Goal: Task Accomplishment & Management: Complete application form

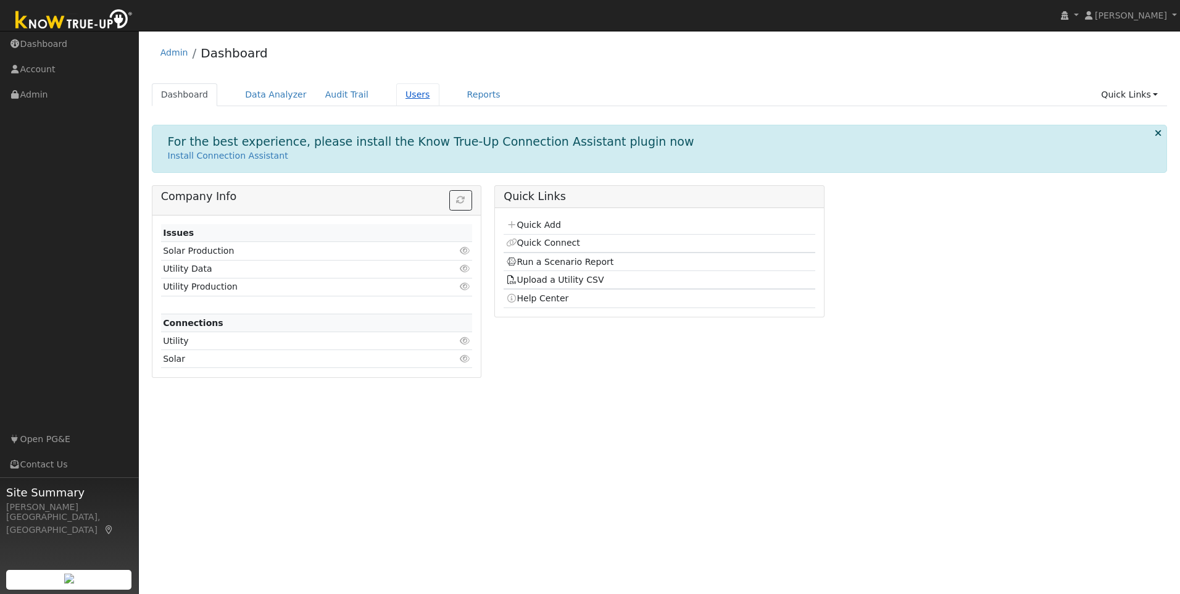
click at [396, 94] on link "Users" at bounding box center [417, 94] width 43 height 23
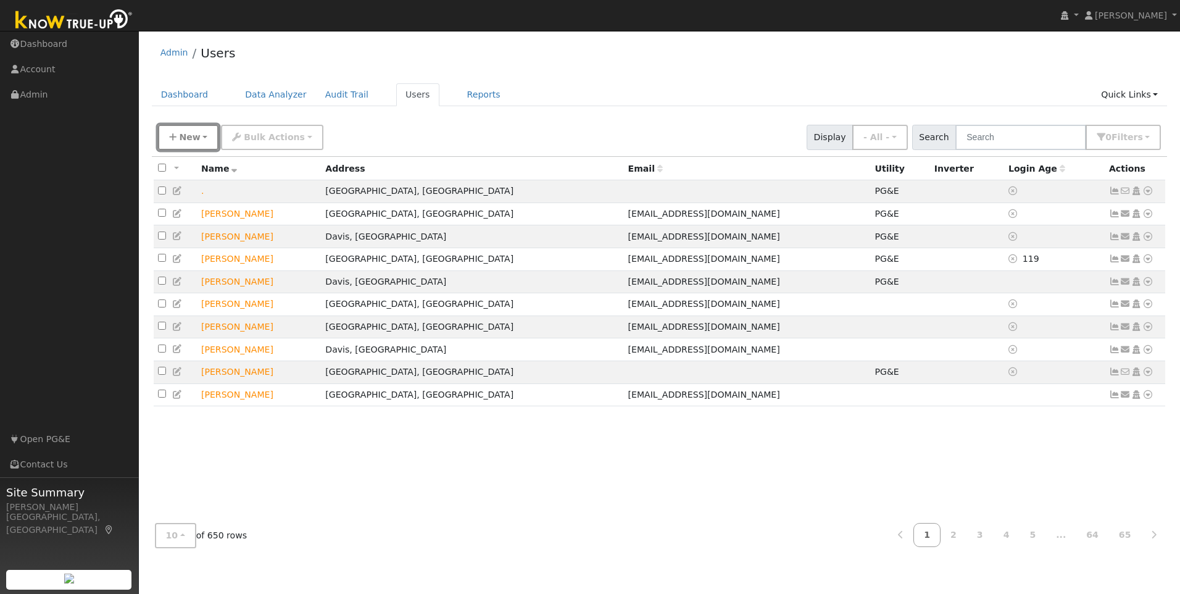
click at [201, 138] on button "New" at bounding box center [188, 137] width 61 height 25
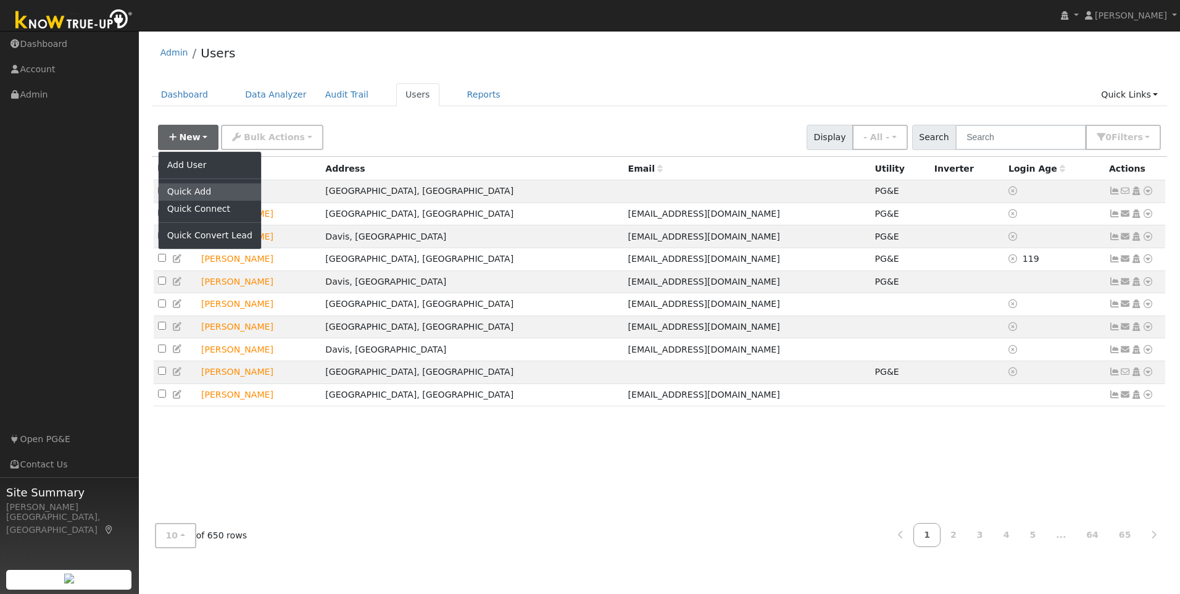
click at [204, 195] on link "Quick Add" at bounding box center [210, 191] width 102 height 17
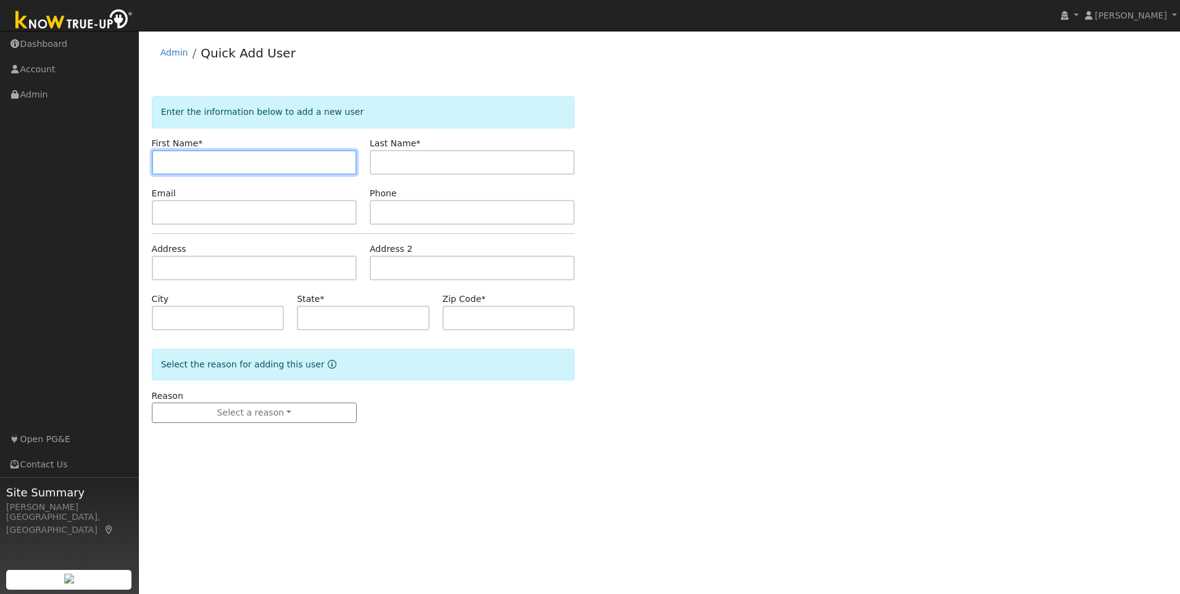
click at [315, 168] on input "text" at bounding box center [254, 162] width 205 height 25
paste input "[PERSON_NAME]"
drag, startPoint x: 272, startPoint y: 150, endPoint x: 197, endPoint y: 167, distance: 76.5
click at [184, 169] on div "First Name * [PERSON_NAME]" at bounding box center [254, 156] width 218 height 38
drag, startPoint x: 220, startPoint y: 162, endPoint x: 183, endPoint y: 168, distance: 36.9
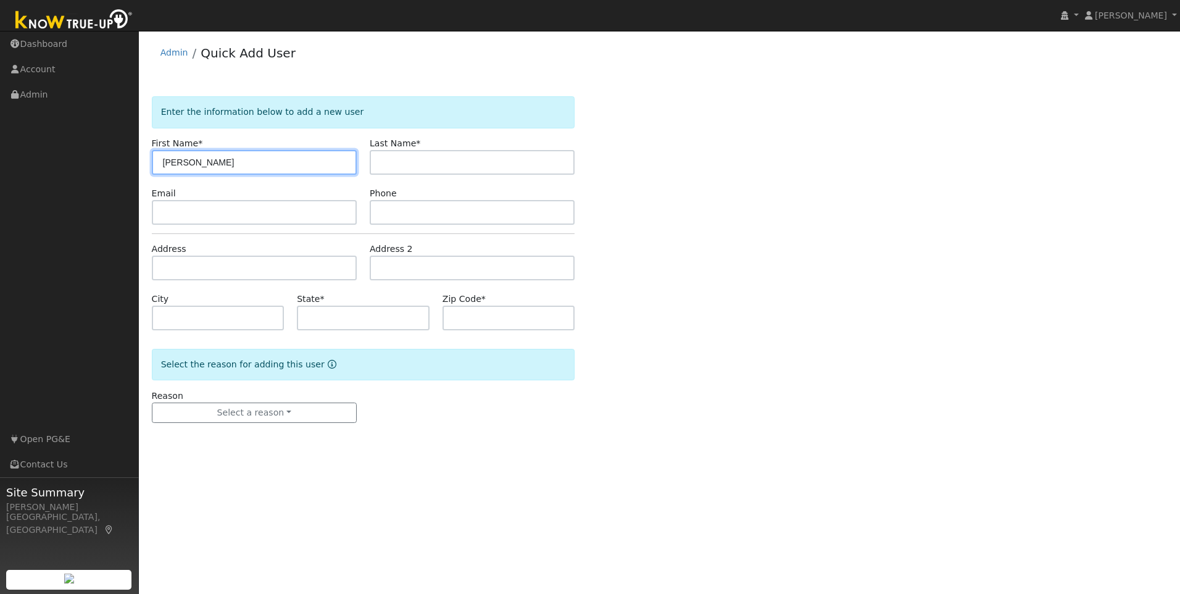
click at [183, 168] on input "[PERSON_NAME]" at bounding box center [254, 162] width 205 height 25
type input "[PERSON_NAME]"
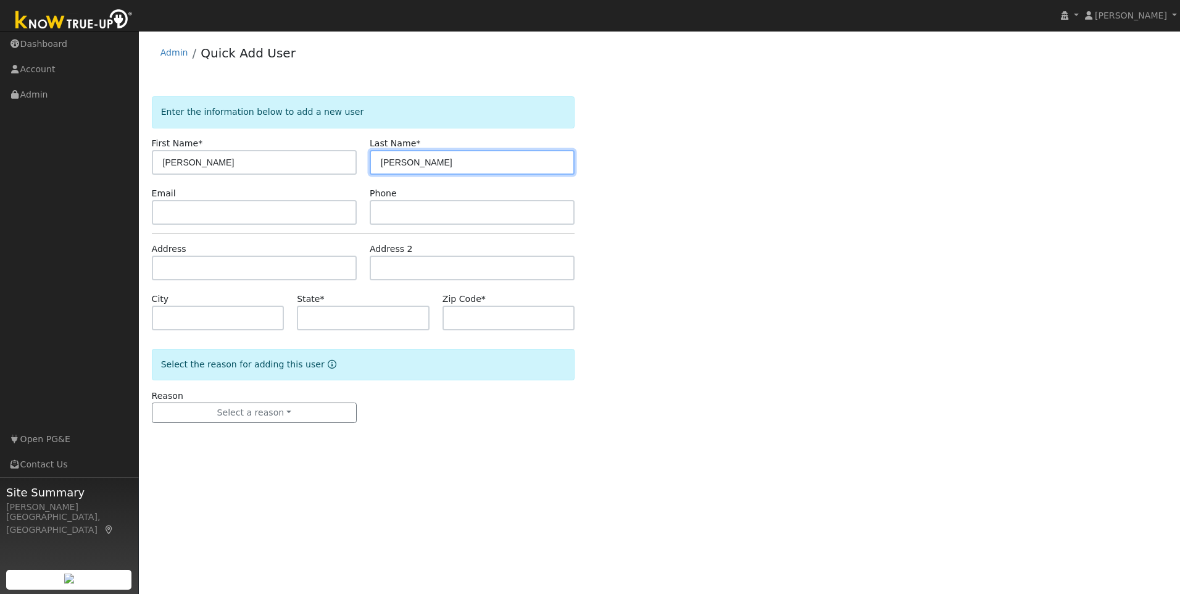
type input "[PERSON_NAME]"
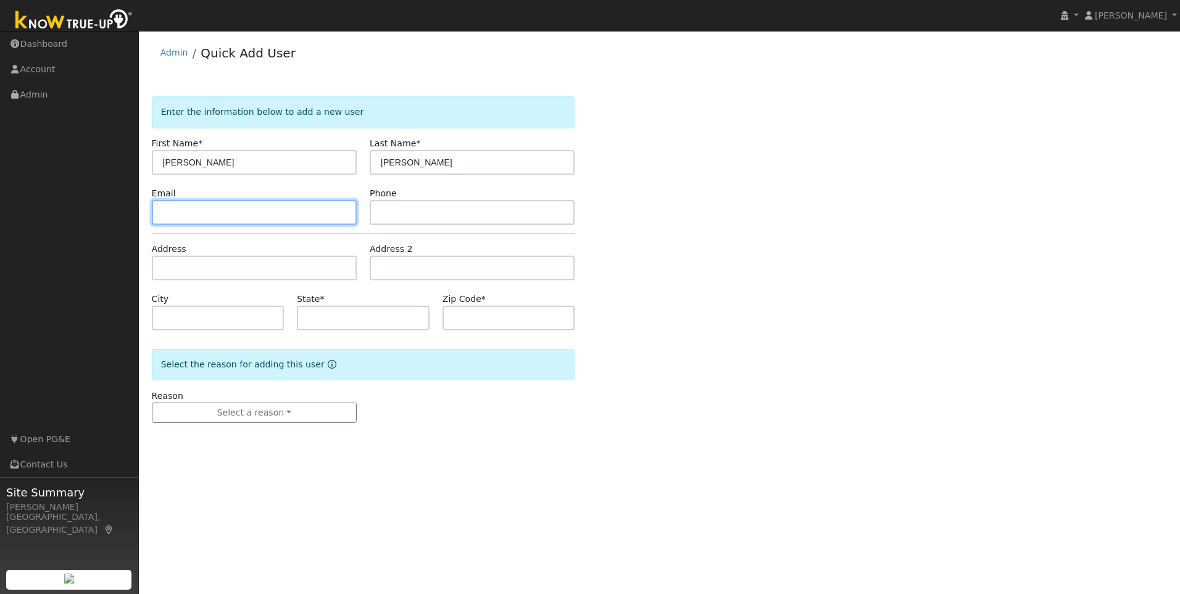
click at [207, 212] on input "text" at bounding box center [254, 212] width 205 height 25
paste input "[EMAIL_ADDRESS][DOMAIN_NAME]"
type input "[EMAIL_ADDRESS][DOMAIN_NAME]"
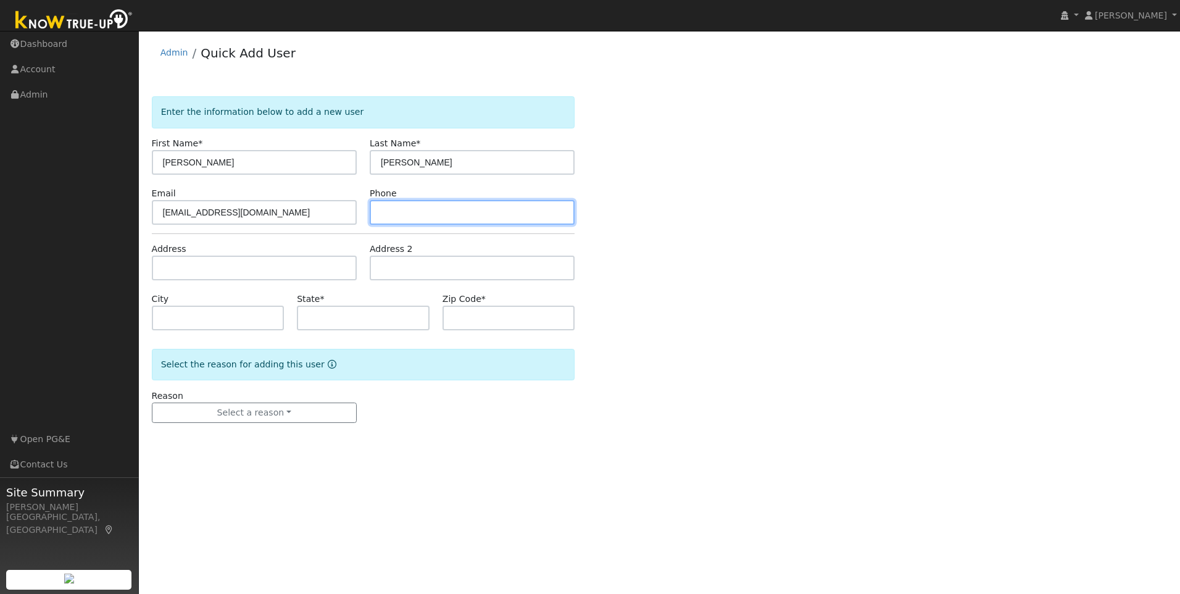
click at [427, 212] on input "text" at bounding box center [472, 212] width 205 height 25
paste input "[PHONE_NUMBER]"
type input "[PHONE_NUMBER]"
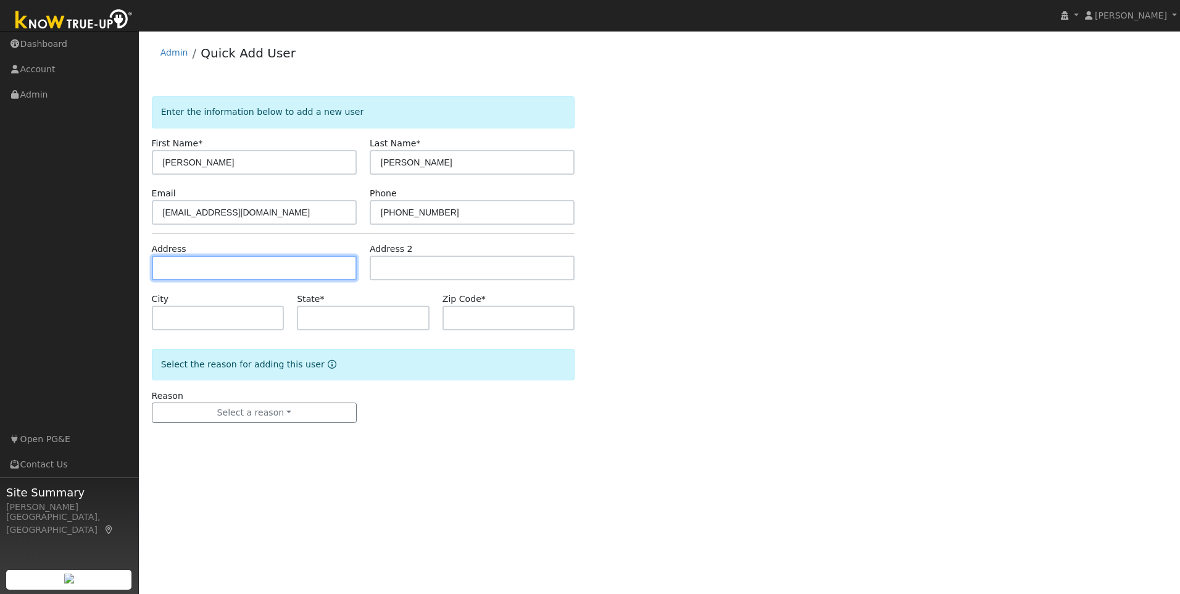
click at [280, 267] on input "text" at bounding box center [254, 268] width 205 height 25
paste input "[STREET_ADDRESS][PERSON_NAME]"
type input "[STREET_ADDRESS]"
type input "[GEOGRAPHIC_DATA]"
type input "CA"
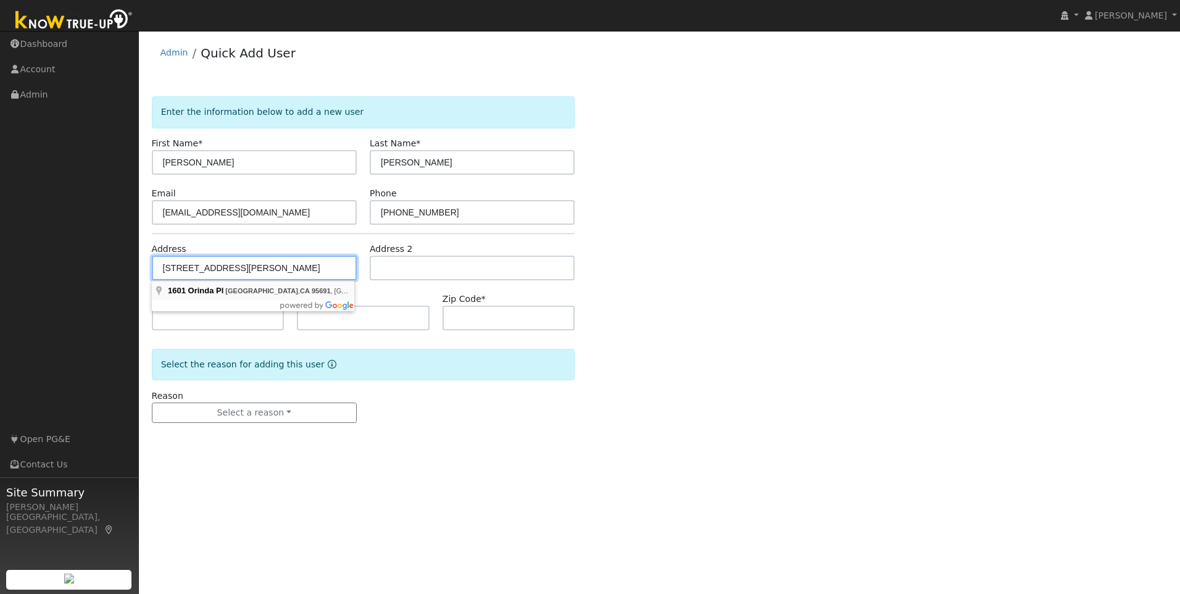
type input "95691"
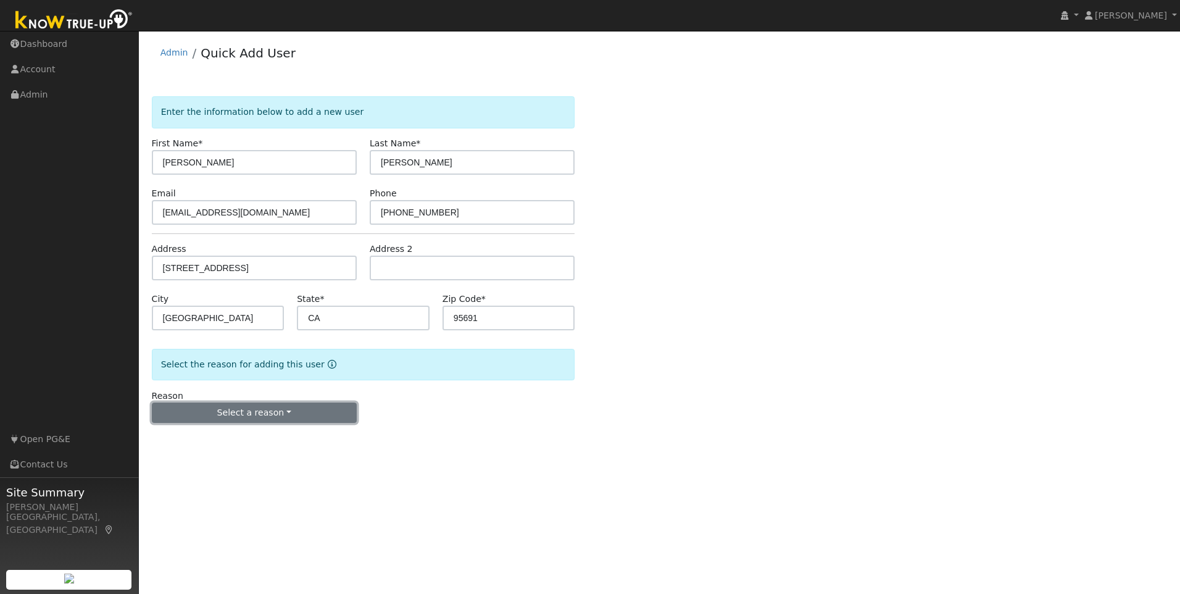
click at [259, 417] on button "Select a reason" at bounding box center [254, 412] width 205 height 21
click at [210, 443] on link "New lead" at bounding box center [220, 438] width 136 height 17
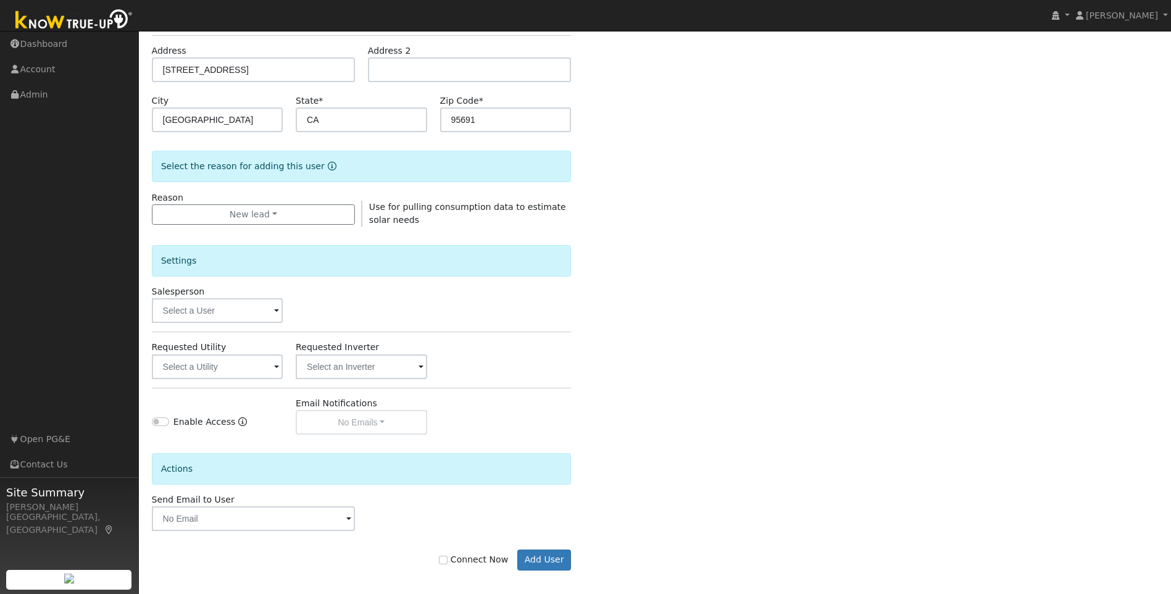
scroll to position [206, 0]
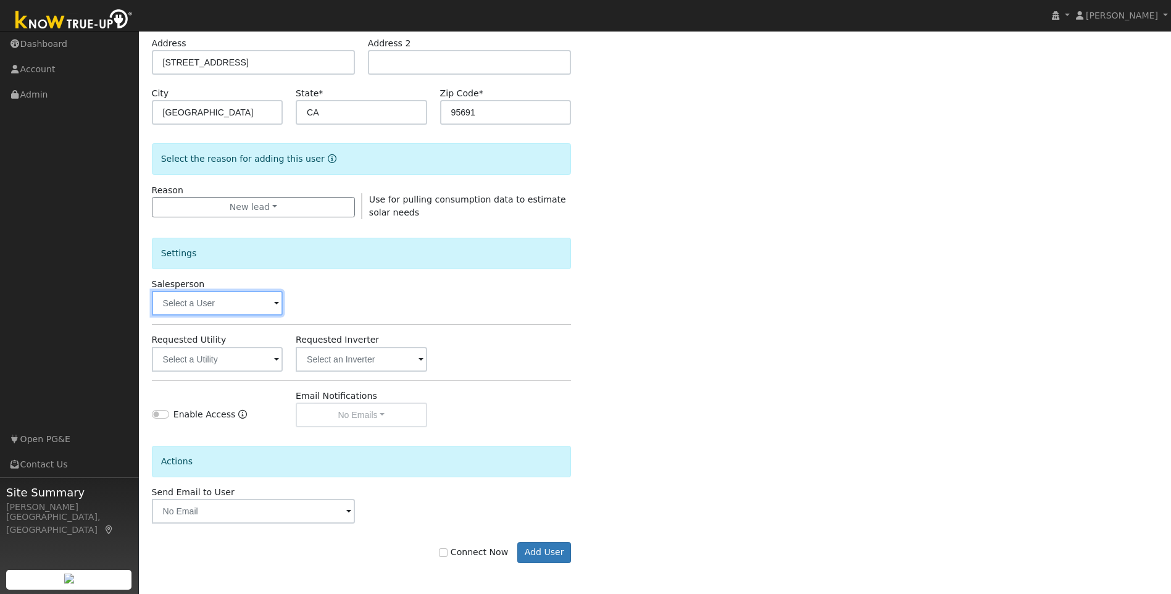
click at [220, 304] on input "text" at bounding box center [217, 303] width 131 height 25
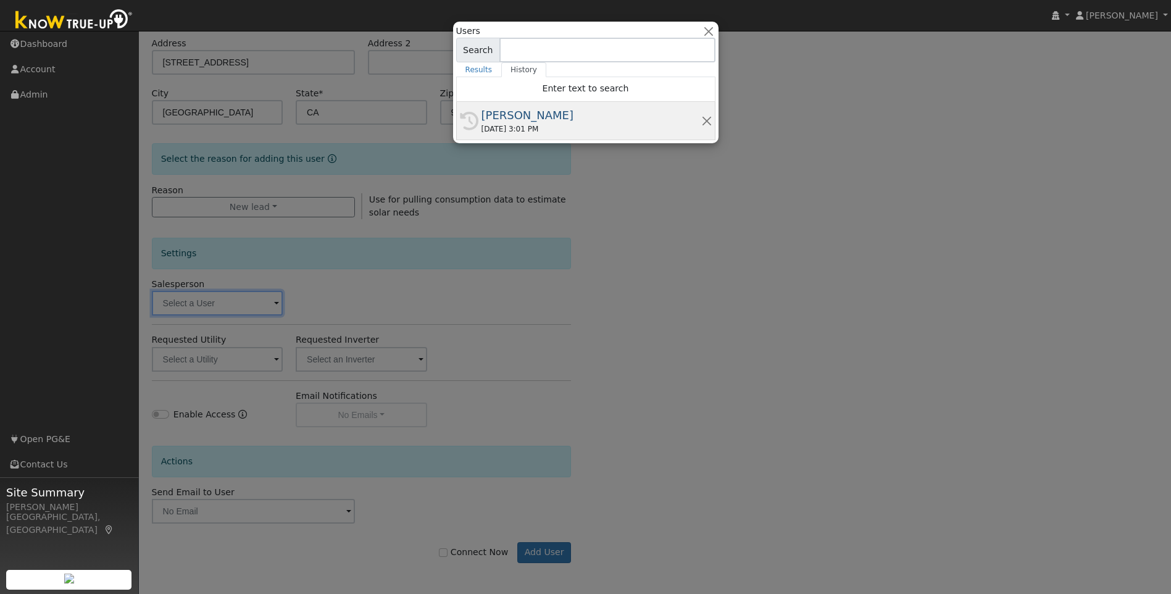
click at [503, 113] on div "[PERSON_NAME]" at bounding box center [591, 115] width 220 height 17
type input "[PERSON_NAME]"
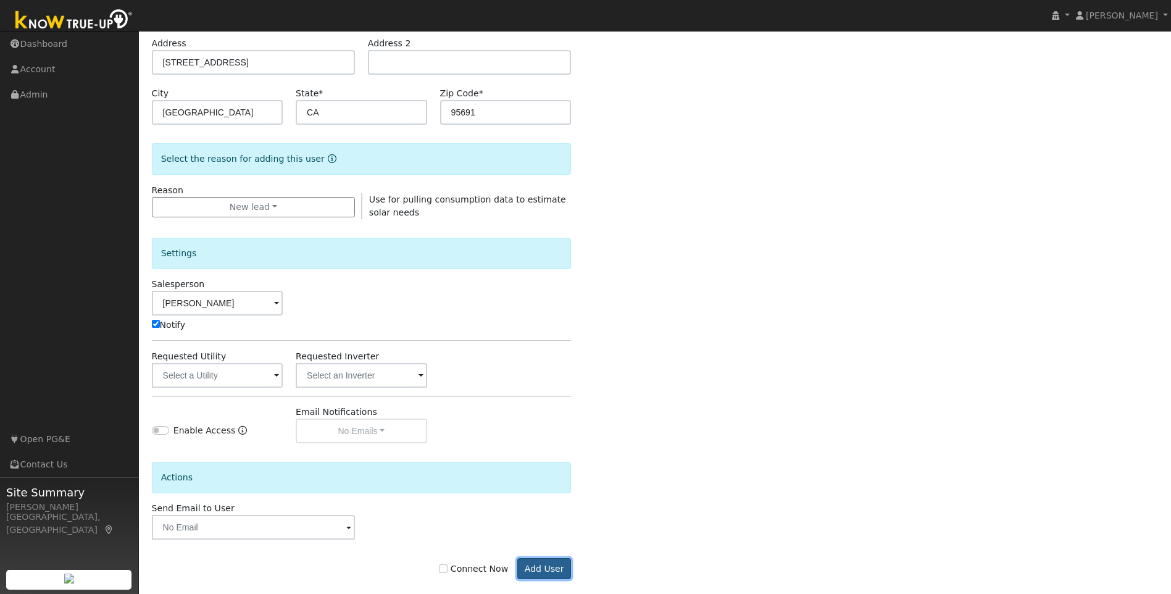
click at [541, 570] on button "Add User" at bounding box center [544, 568] width 54 height 21
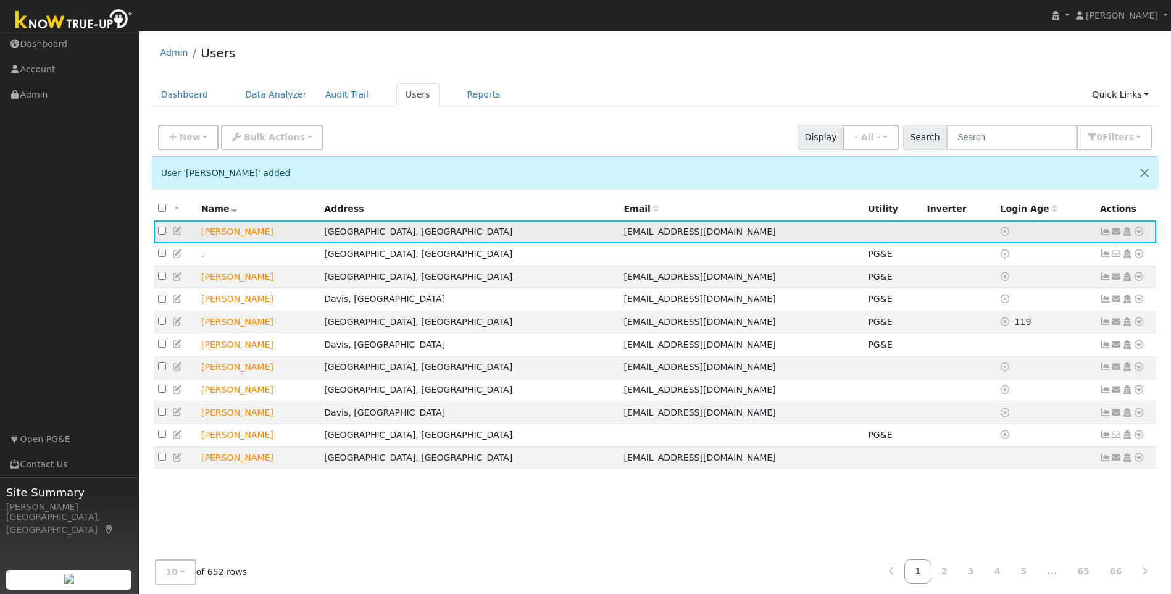
click at [1126, 234] on icon at bounding box center [1126, 231] width 11 height 9
